Goal: Task Accomplishment & Management: Manage account settings

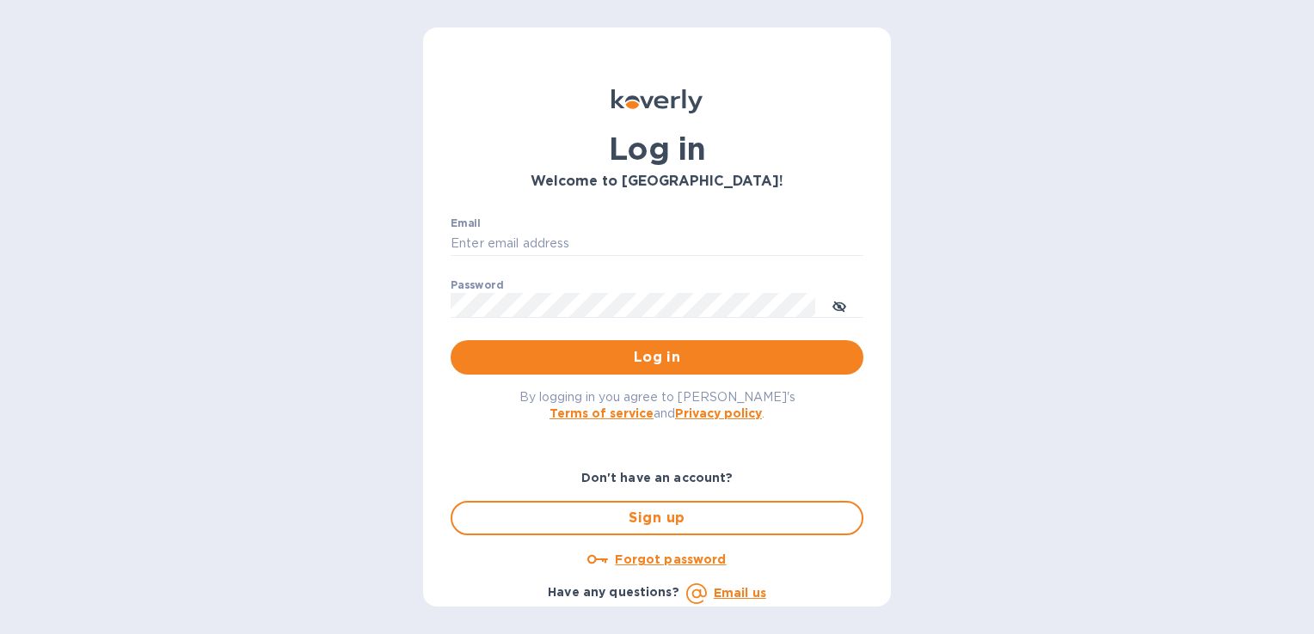
click at [534, 226] on div "Email ​" at bounding box center [656, 249] width 413 height 62
click at [537, 239] on input "Email" at bounding box center [656, 244] width 413 height 26
type input "[PERSON_NAME][EMAIL_ADDRESS][DOMAIN_NAME]"
click at [450, 340] on button "Log in" at bounding box center [656, 357] width 413 height 34
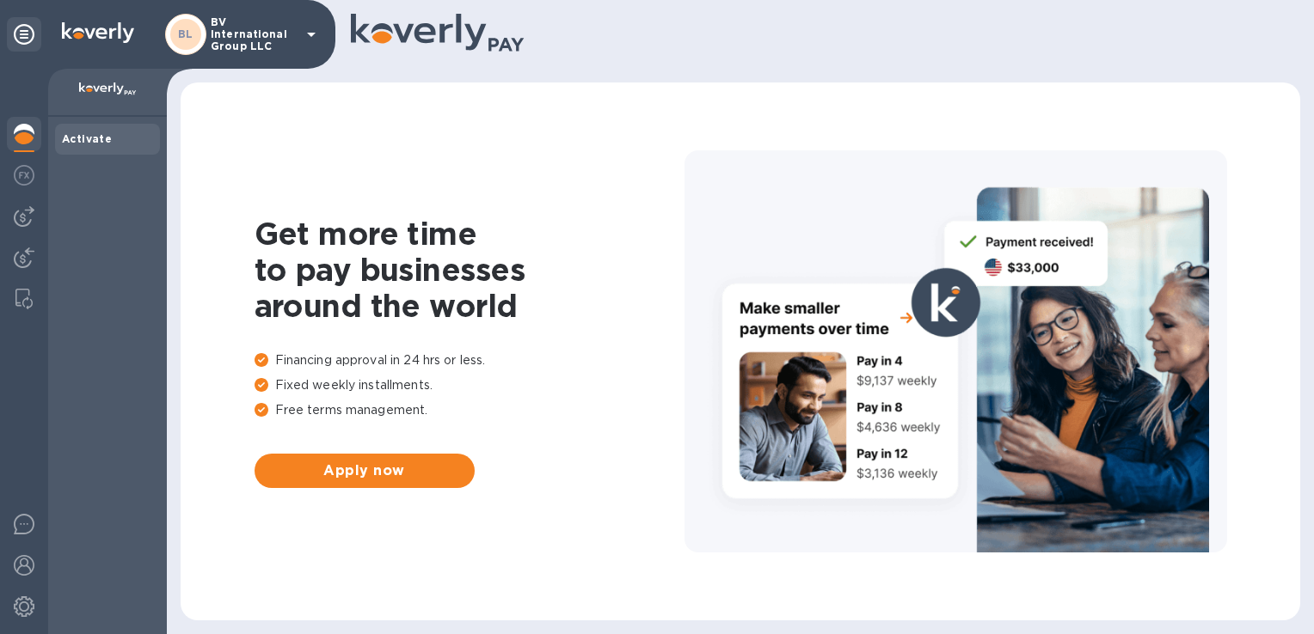
click at [234, 36] on p "BV International Group LLC" at bounding box center [254, 34] width 86 height 36
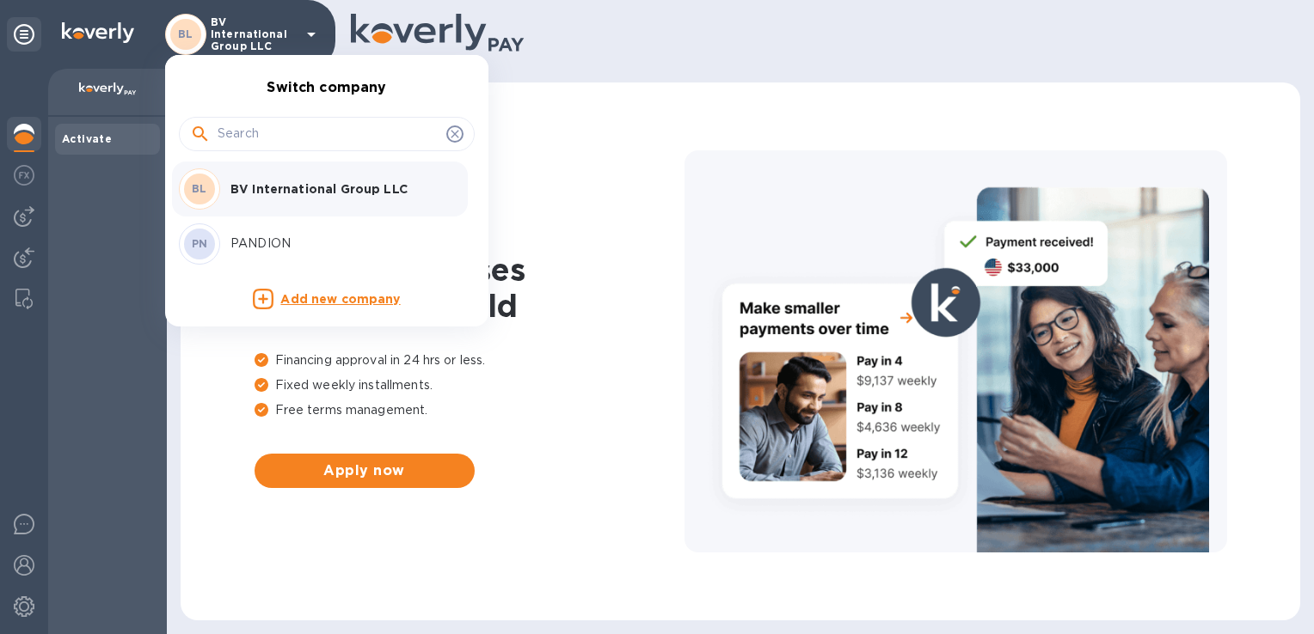
click at [248, 236] on p "PANDION" at bounding box center [338, 244] width 217 height 18
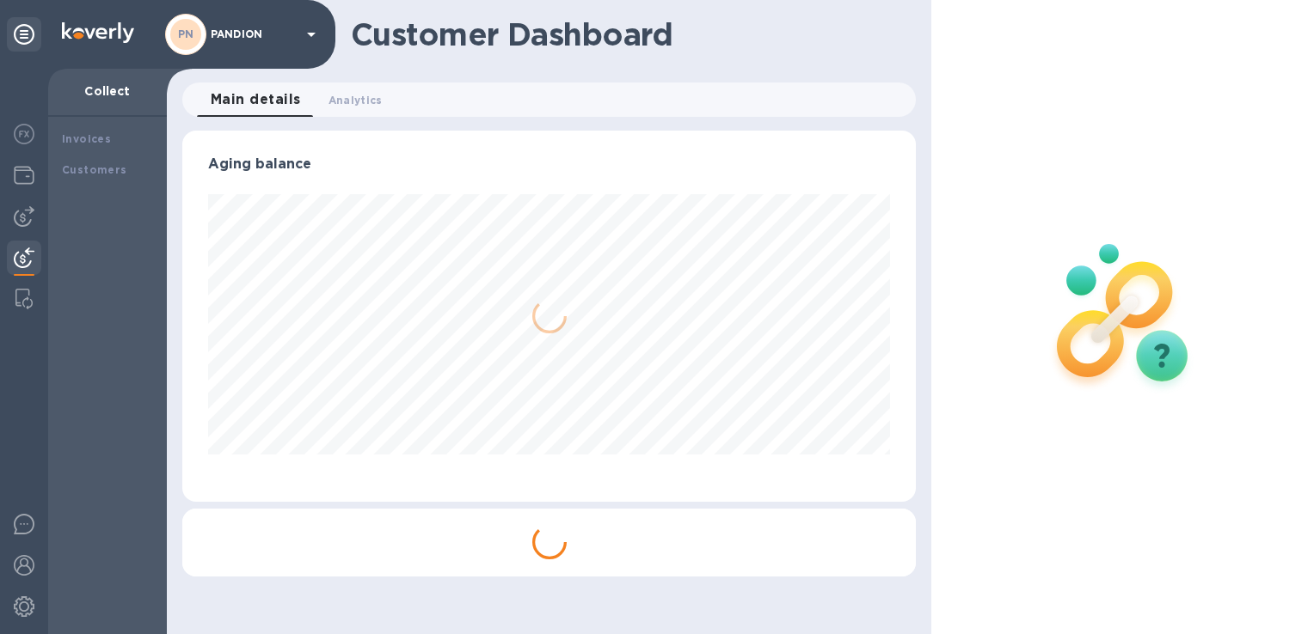
scroll to position [371, 732]
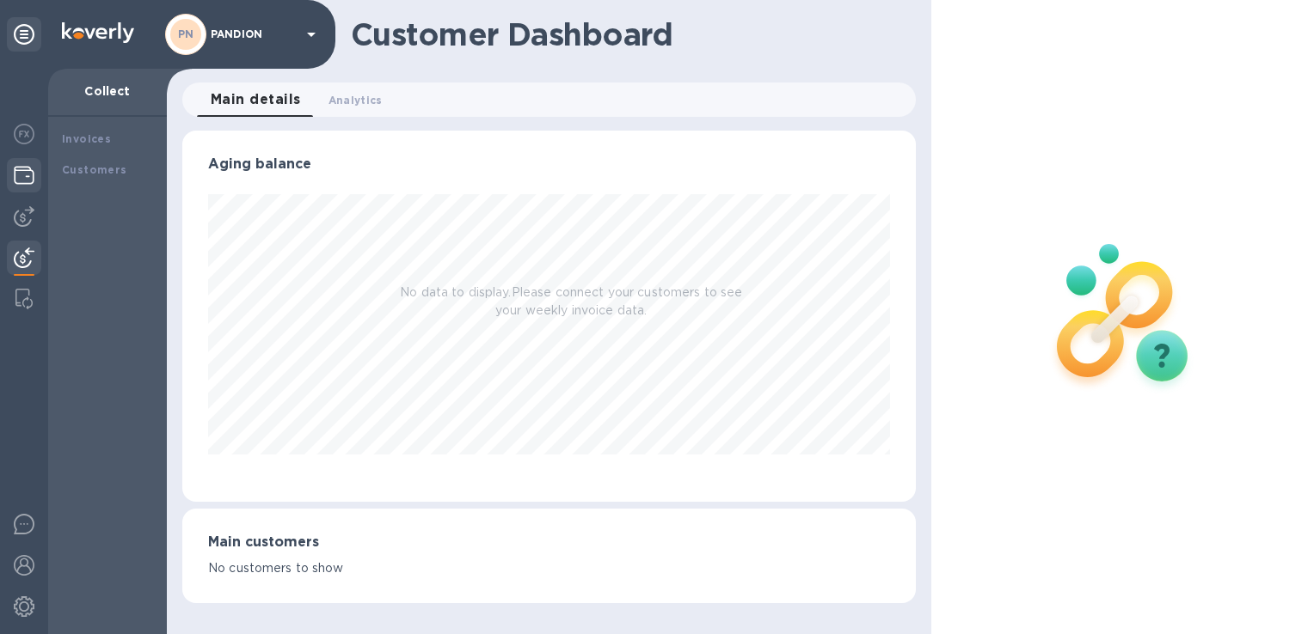
click at [22, 182] on img at bounding box center [24, 175] width 21 height 21
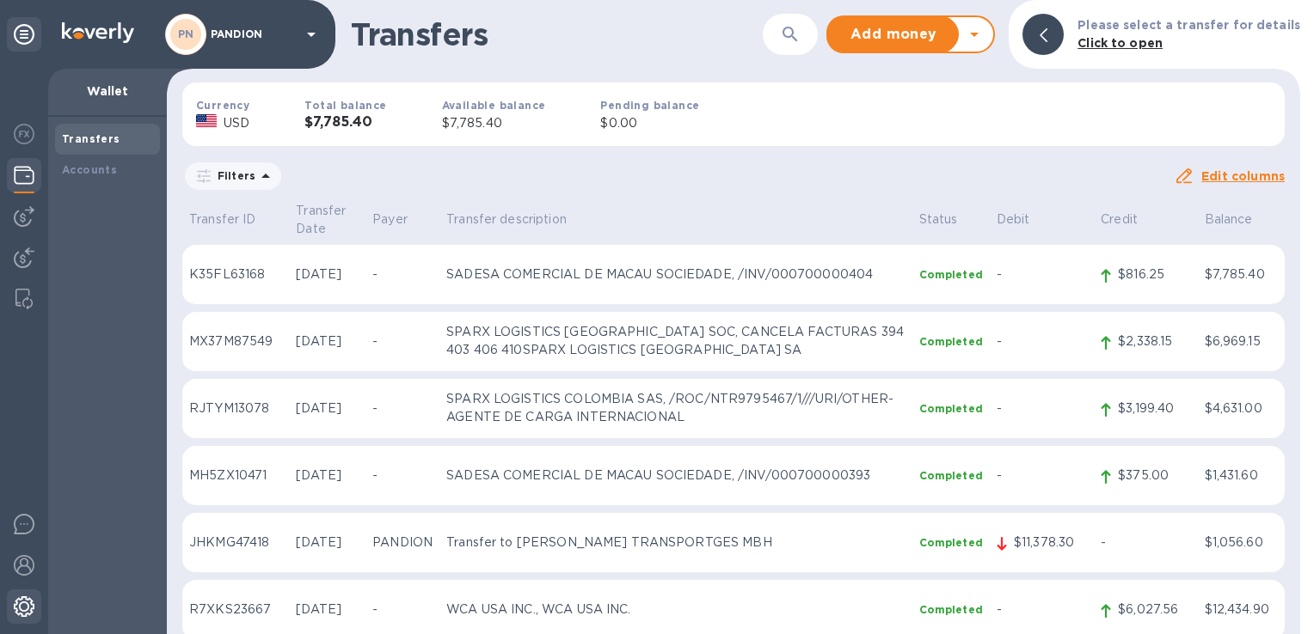
click at [26, 605] on img at bounding box center [24, 607] width 21 height 21
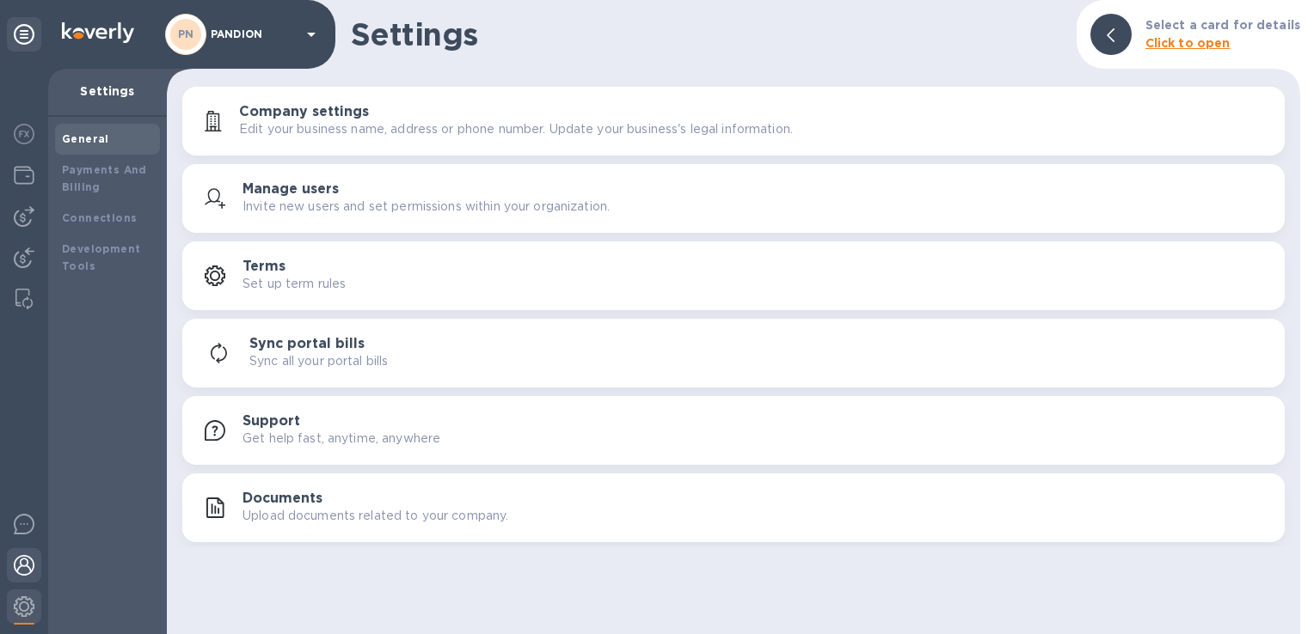
click at [34, 558] on div at bounding box center [24, 567] width 34 height 38
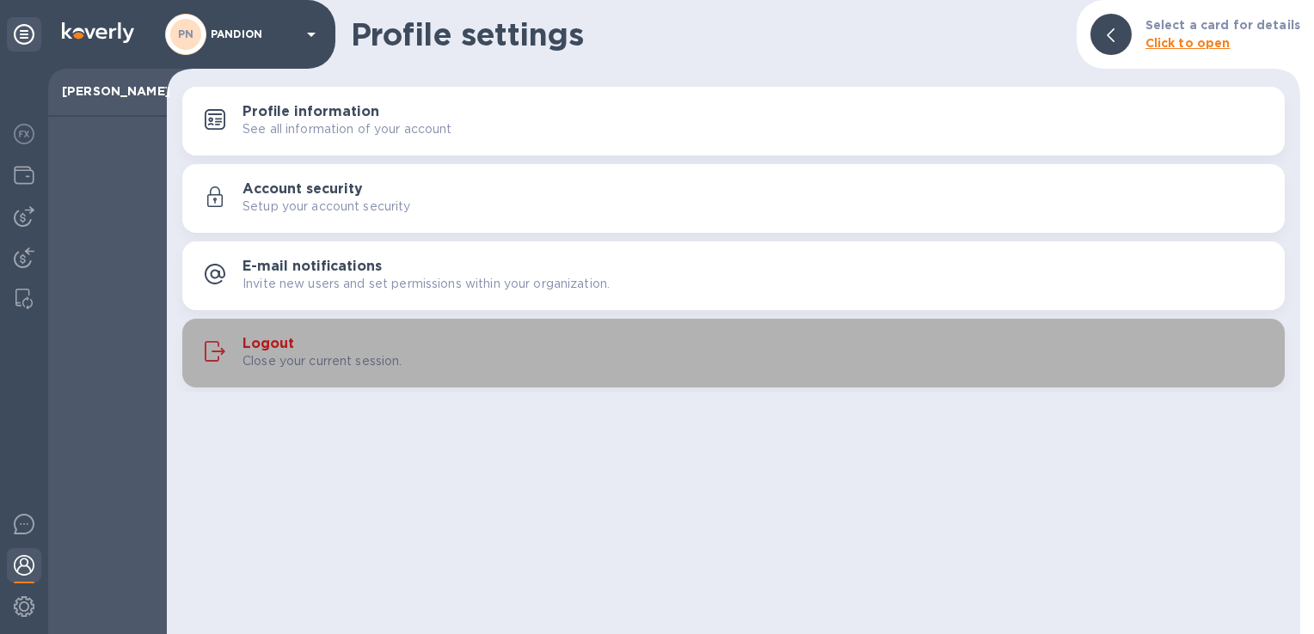
click at [371, 359] on p "Close your current session." at bounding box center [322, 361] width 160 height 18
